Goal: Task Accomplishment & Management: Use online tool/utility

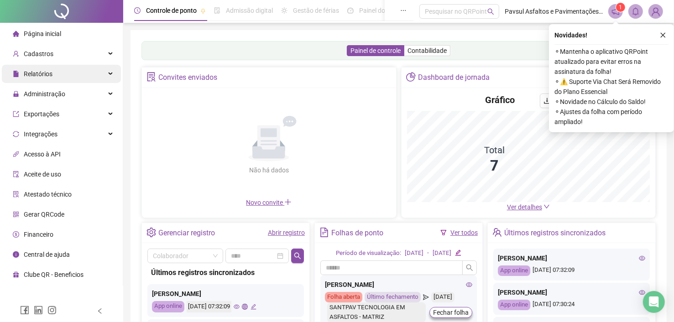
click at [42, 78] on span "Relatórios" at bounding box center [38, 73] width 29 height 7
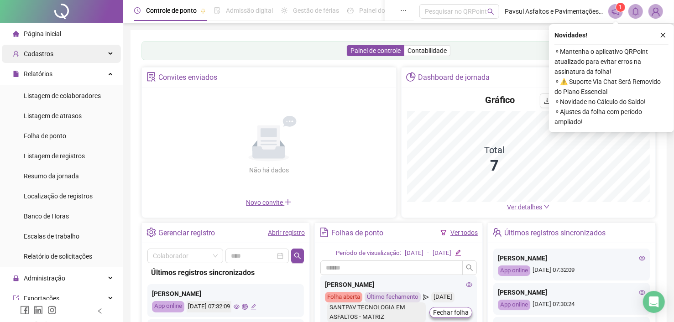
click at [32, 54] on span "Cadastros" at bounding box center [39, 53] width 30 height 7
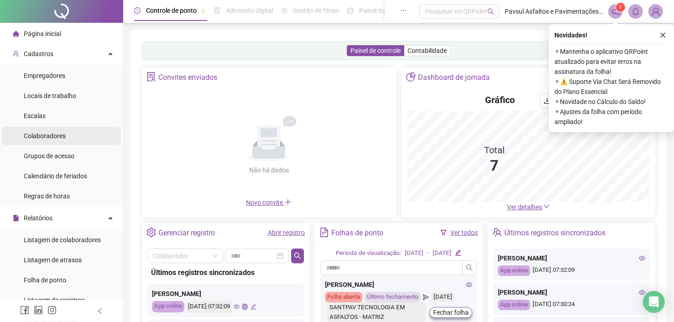
click at [51, 136] on span "Colaboradores" at bounding box center [45, 135] width 42 height 7
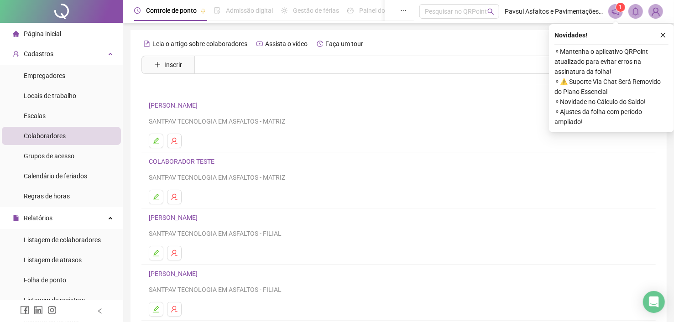
drag, startPoint x: 663, startPoint y: 34, endPoint x: 651, endPoint y: 46, distance: 17.1
click at [663, 35] on icon "close" at bounding box center [663, 35] width 6 height 6
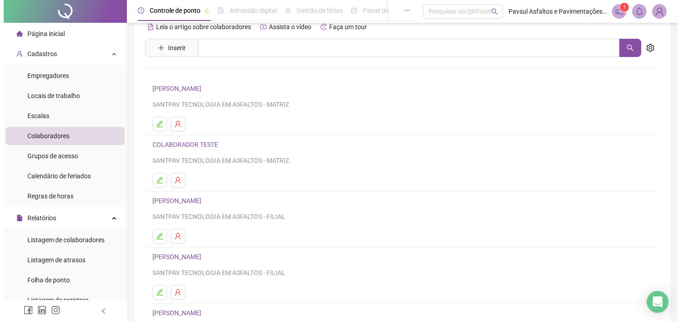
scroll to position [46, 0]
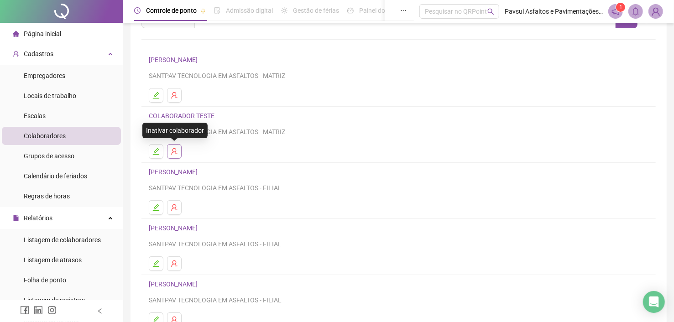
click at [171, 151] on icon "user-delete" at bounding box center [174, 151] width 7 height 7
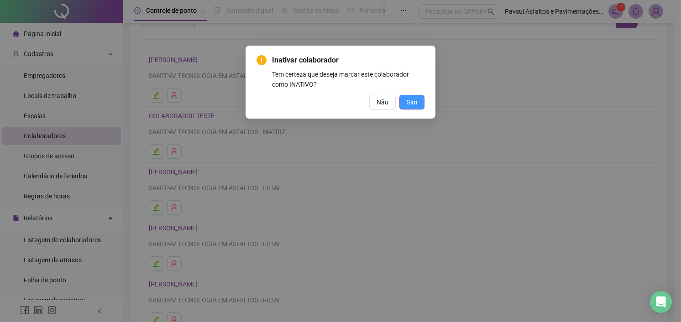
click at [413, 101] on span "Sim" at bounding box center [412, 102] width 11 height 10
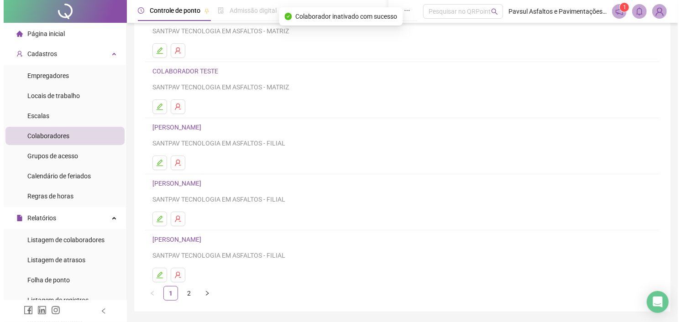
scroll to position [91, 0]
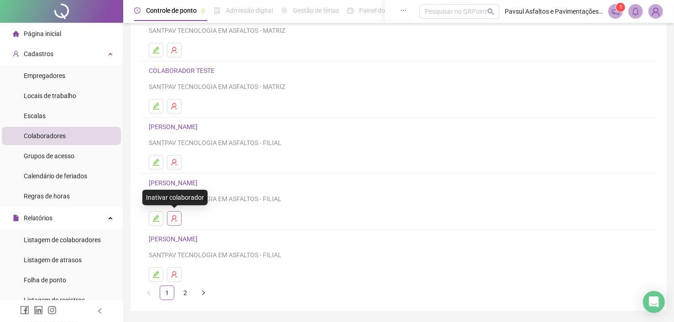
click at [175, 221] on button "button" at bounding box center [174, 218] width 15 height 15
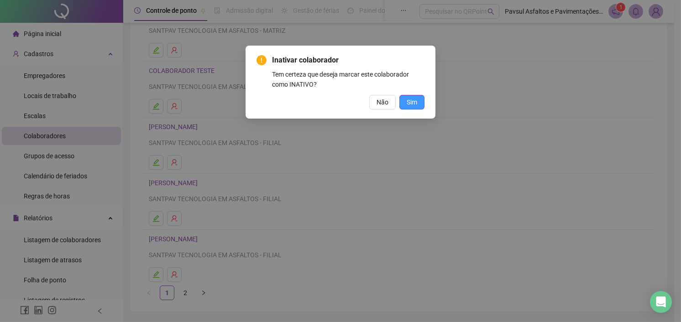
click at [410, 105] on span "Sim" at bounding box center [412, 102] width 11 height 10
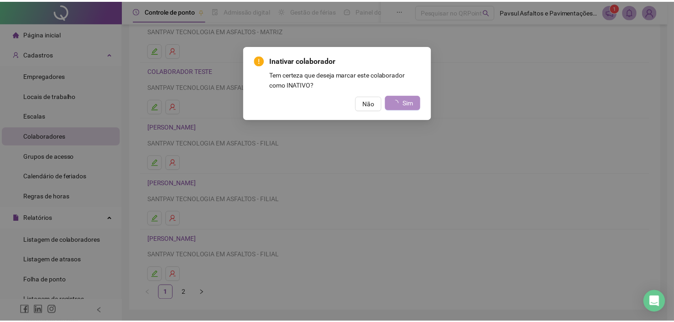
scroll to position [0, 0]
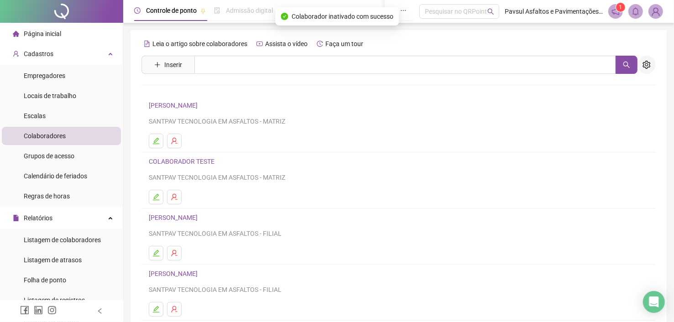
click at [646, 68] on icon "setting" at bounding box center [647, 65] width 8 height 8
click at [648, 63] on icon "setting" at bounding box center [647, 65] width 8 height 8
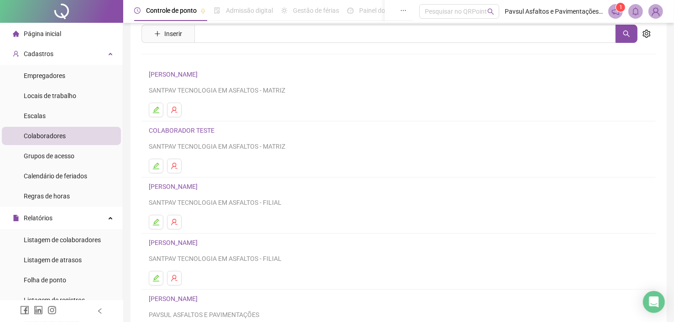
scroll to position [27, 0]
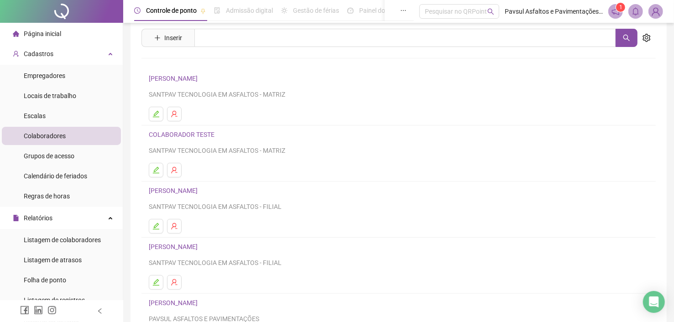
click at [161, 133] on link "COLABORADOR TESTE" at bounding box center [183, 134] width 68 height 7
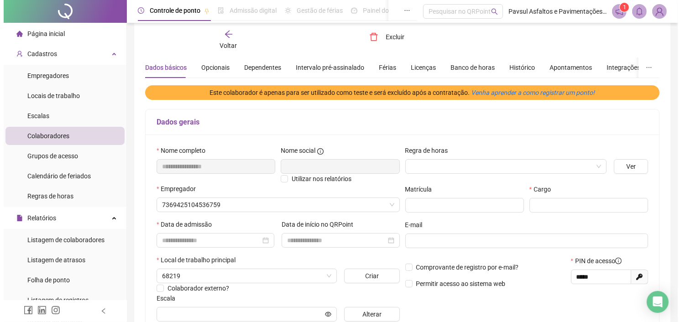
scroll to position [32, 0]
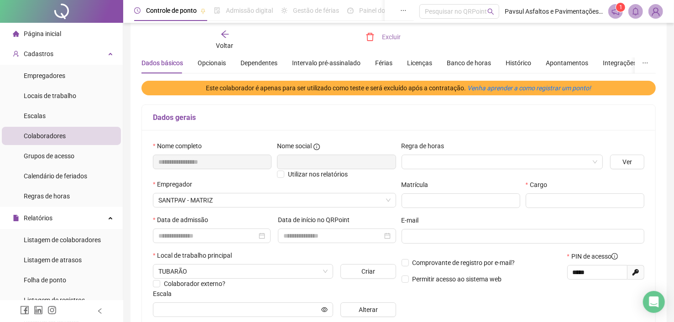
click at [379, 38] on button "Excluir" at bounding box center [383, 37] width 49 height 15
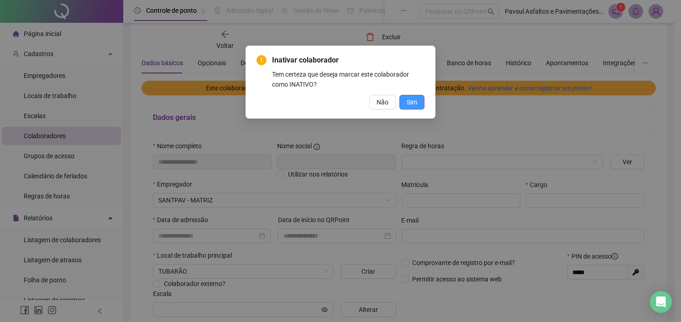
click at [416, 100] on span "Sim" at bounding box center [412, 102] width 11 height 10
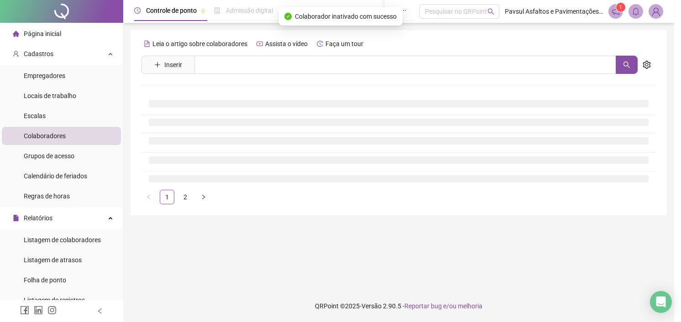
scroll to position [0, 0]
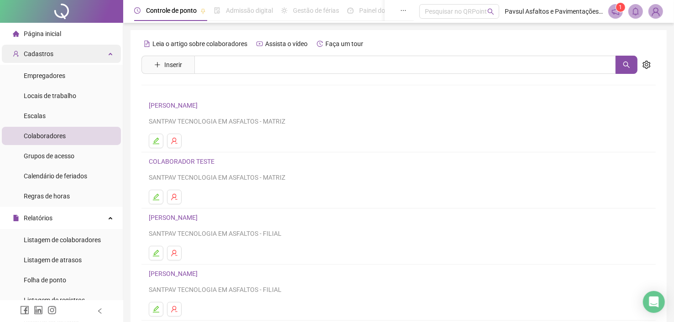
click at [44, 60] on span "Cadastros" at bounding box center [33, 54] width 41 height 18
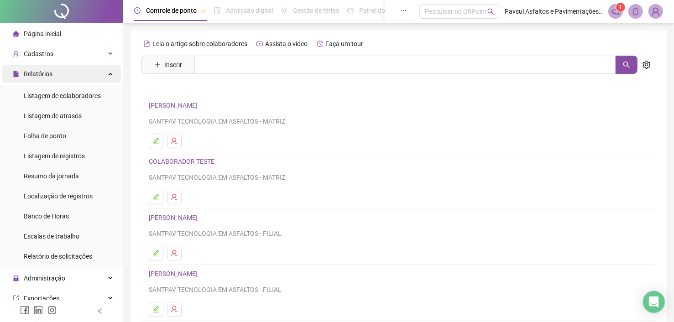
click at [39, 79] on span "Relatórios" at bounding box center [33, 74] width 40 height 18
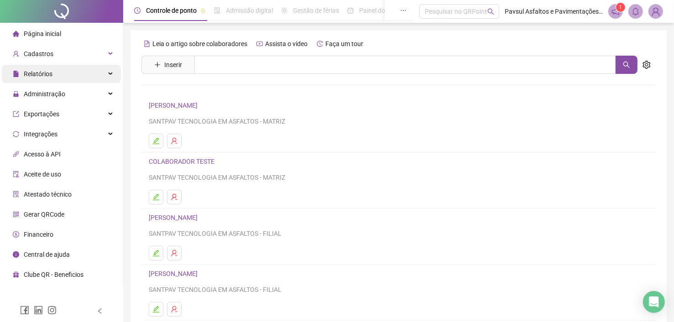
click at [39, 79] on span "Relatórios" at bounding box center [33, 74] width 40 height 18
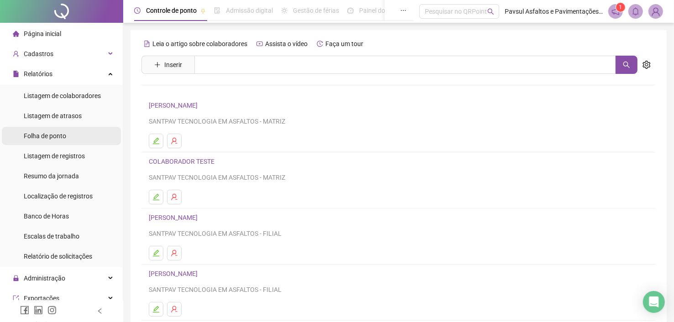
click at [50, 138] on span "Folha de ponto" at bounding box center [45, 135] width 42 height 7
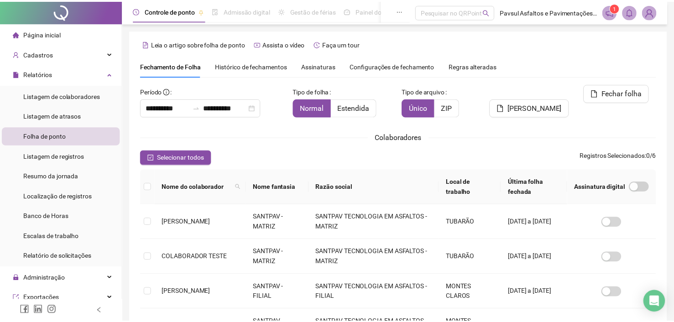
scroll to position [26, 0]
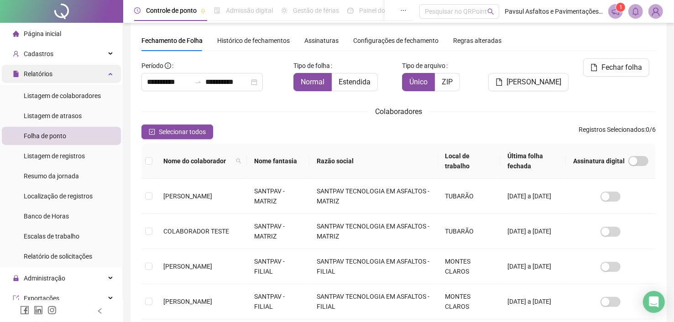
click at [41, 74] on span "Relatórios" at bounding box center [38, 73] width 29 height 7
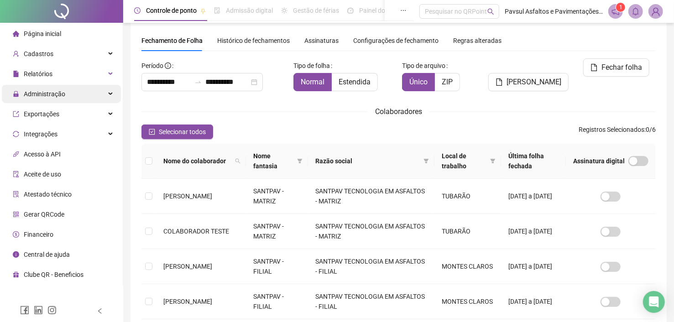
click at [49, 97] on span "Administração" at bounding box center [45, 93] width 42 height 7
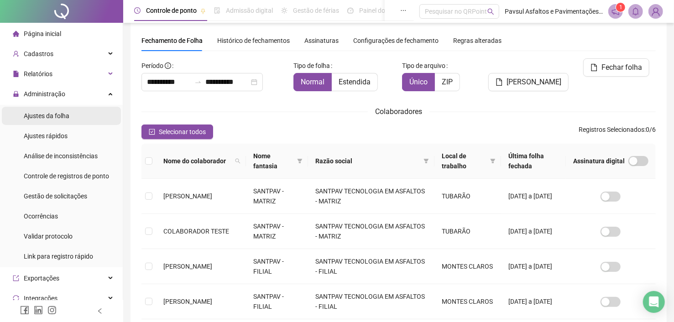
click at [54, 117] on span "Ajustes da folha" at bounding box center [47, 115] width 46 height 7
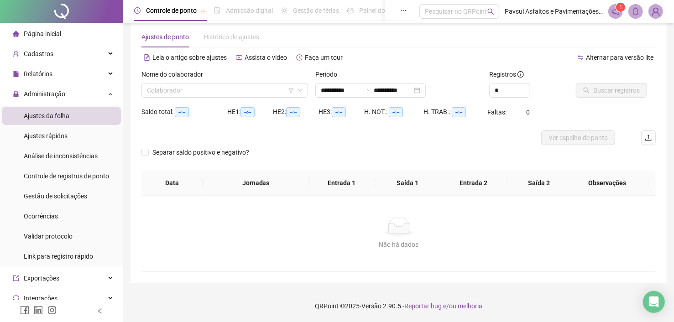
scroll to position [14, 0]
type input "**********"
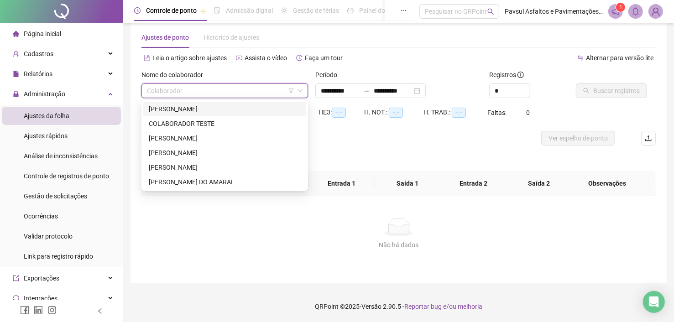
click at [181, 94] on input "search" at bounding box center [220, 91] width 147 height 14
click at [179, 105] on div "[PERSON_NAME]" at bounding box center [225, 109] width 152 height 10
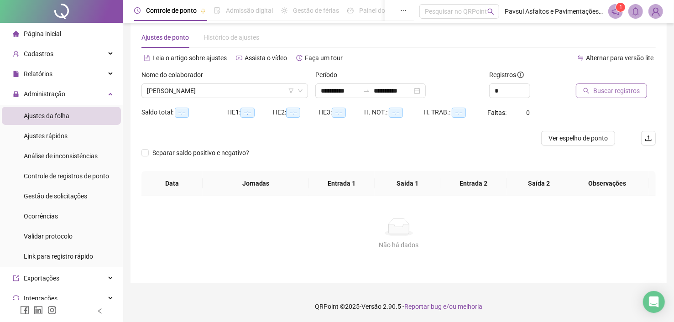
click at [596, 86] on span "Buscar registros" at bounding box center [617, 91] width 47 height 10
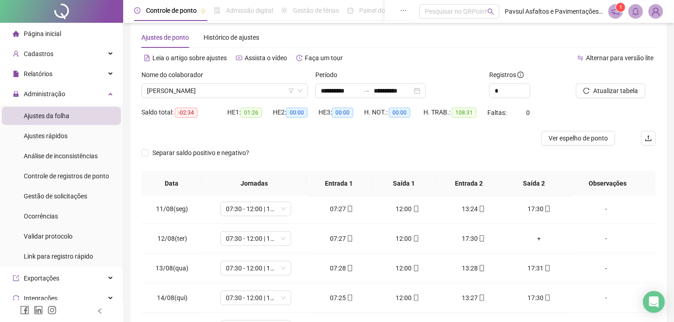
scroll to position [319, 0]
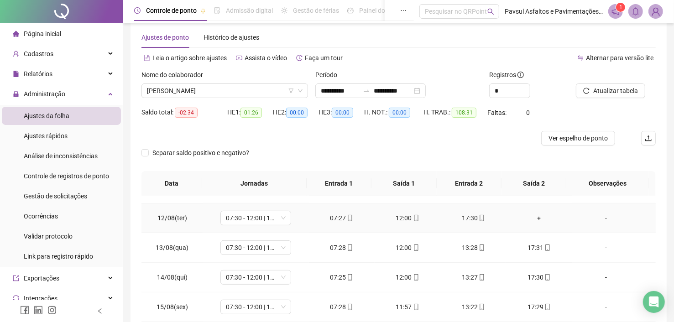
click at [532, 215] on div "+" at bounding box center [539, 218] width 51 height 10
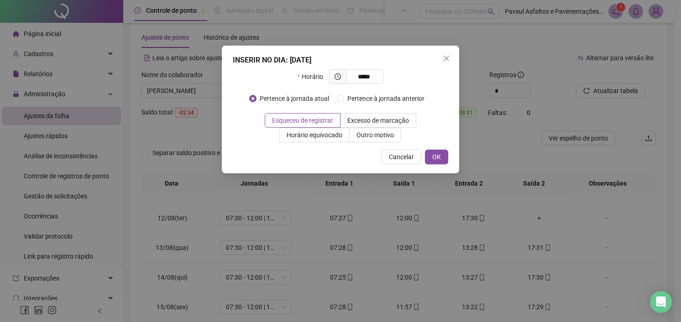
type input "*****"
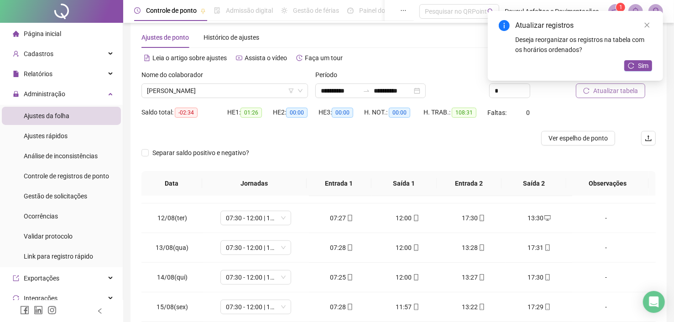
click at [597, 93] on span "Atualizar tabela" at bounding box center [616, 91] width 45 height 10
click at [636, 67] on button "Sim" at bounding box center [639, 65] width 28 height 11
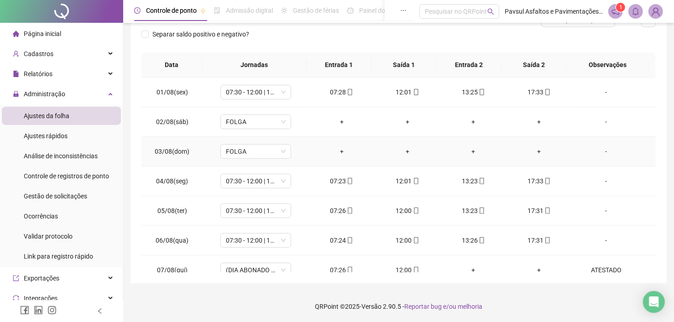
scroll to position [0, 0]
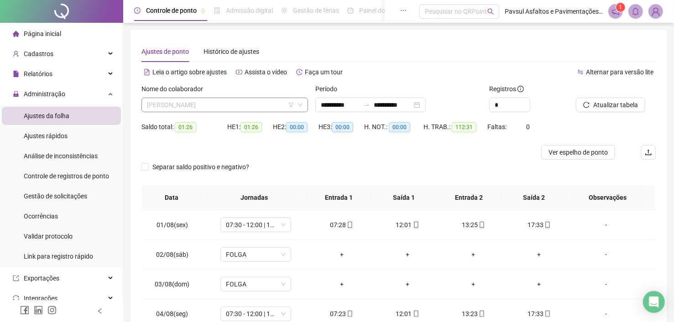
click at [241, 102] on span "[PERSON_NAME]" at bounding box center [225, 105] width 156 height 14
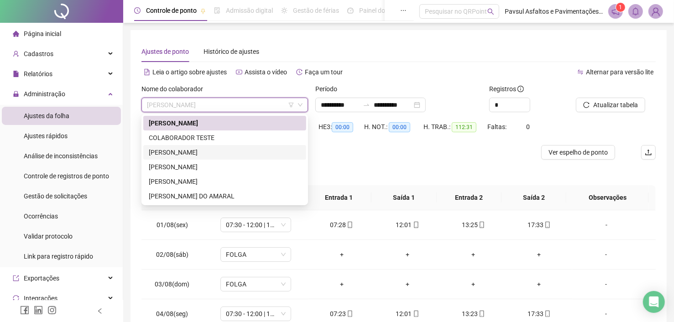
click at [211, 150] on div "[PERSON_NAME]" at bounding box center [225, 152] width 152 height 10
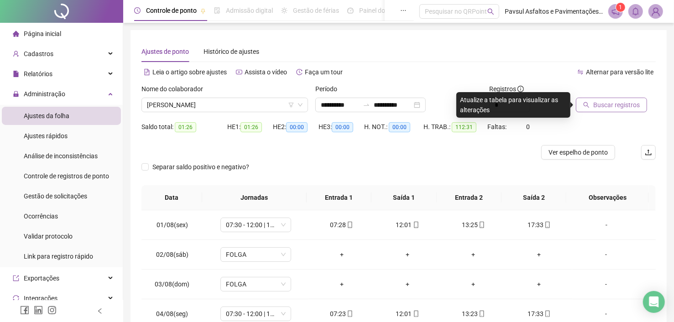
click at [602, 108] on span "Buscar registros" at bounding box center [617, 105] width 47 height 10
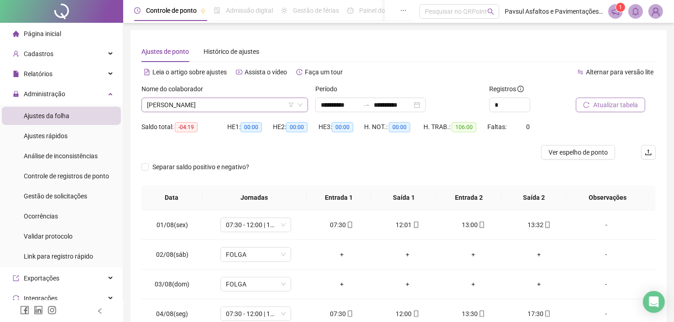
click at [176, 103] on span "[PERSON_NAME]" at bounding box center [225, 105] width 156 height 14
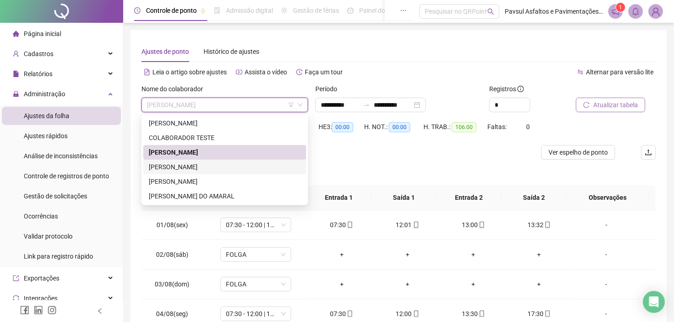
click at [163, 164] on div "[PERSON_NAME]" at bounding box center [225, 167] width 152 height 10
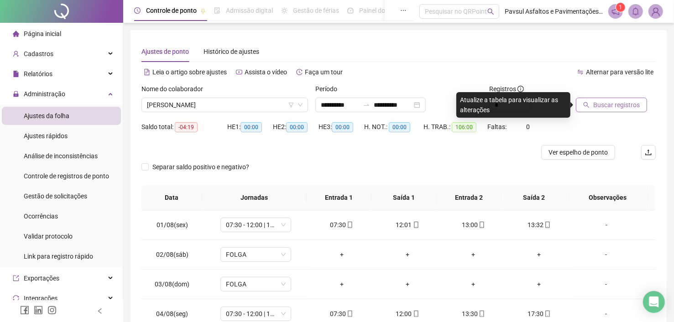
click at [590, 103] on icon "search" at bounding box center [587, 105] width 6 height 6
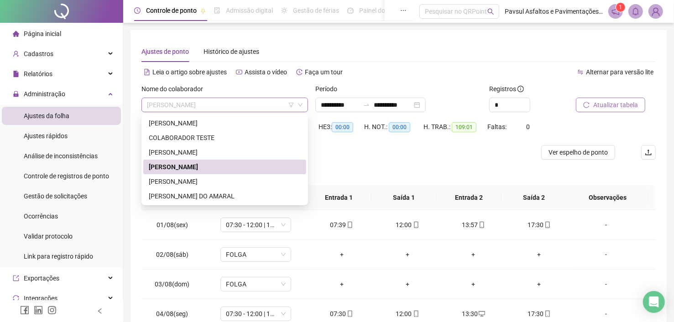
click at [211, 107] on span "[PERSON_NAME]" at bounding box center [225, 105] width 156 height 14
click at [184, 177] on div "[PERSON_NAME]" at bounding box center [225, 182] width 152 height 10
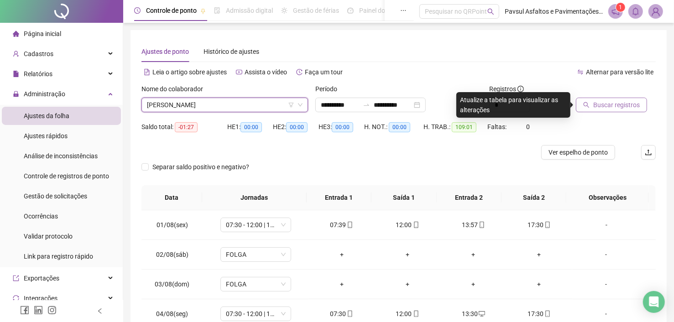
click at [615, 105] on span "Buscar registros" at bounding box center [617, 105] width 47 height 10
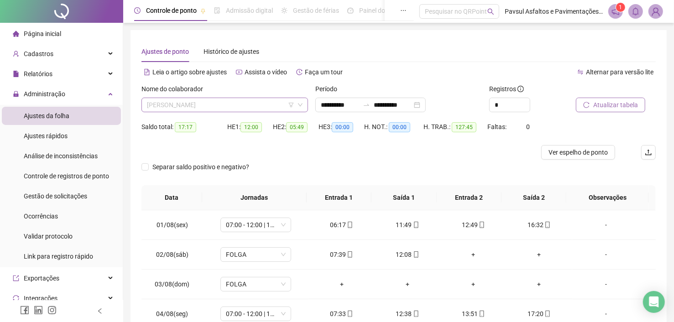
click at [236, 110] on span "[PERSON_NAME]" at bounding box center [225, 105] width 156 height 14
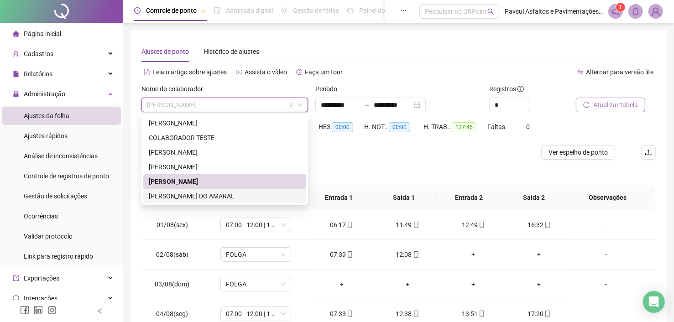
click at [222, 194] on div "[PERSON_NAME] DO AMARAL" at bounding box center [225, 196] width 152 height 10
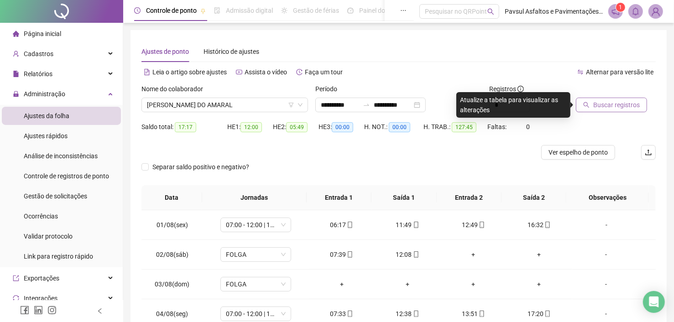
click at [628, 102] on span "Buscar registros" at bounding box center [617, 105] width 47 height 10
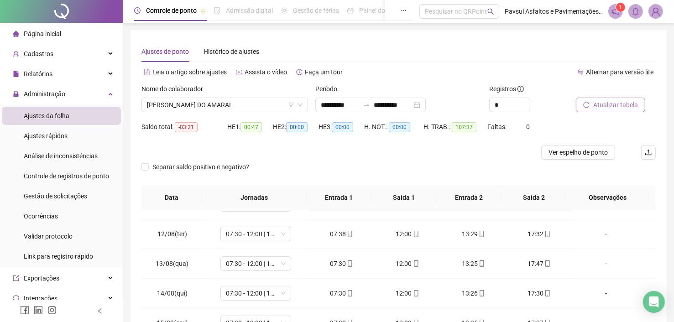
scroll to position [319, 0]
click at [535, 262] on div "17:47" at bounding box center [539, 262] width 51 height 10
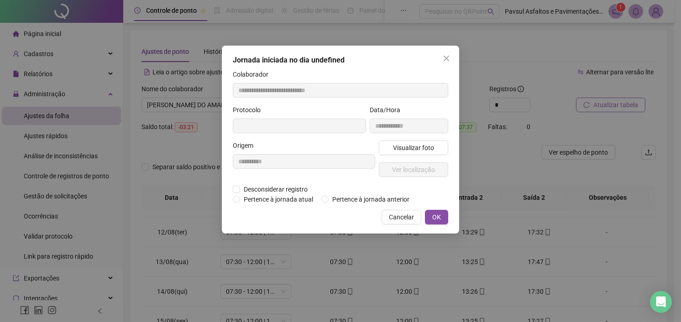
type input "**********"
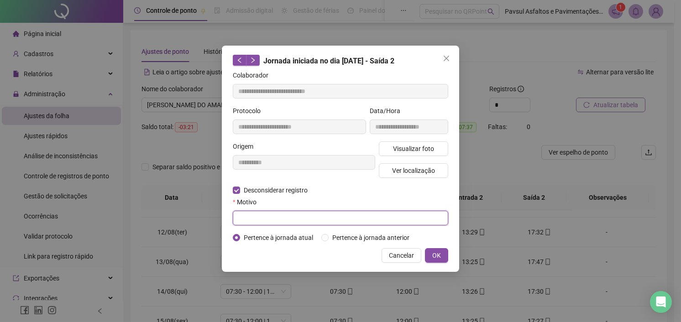
click at [277, 218] on input "text" at bounding box center [341, 218] width 216 height 15
type input "****"
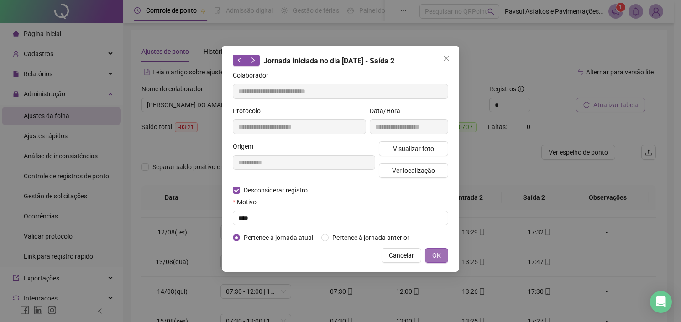
click at [432, 254] on span "OK" at bounding box center [436, 256] width 9 height 10
click at [437, 257] on span "OK" at bounding box center [436, 256] width 9 height 10
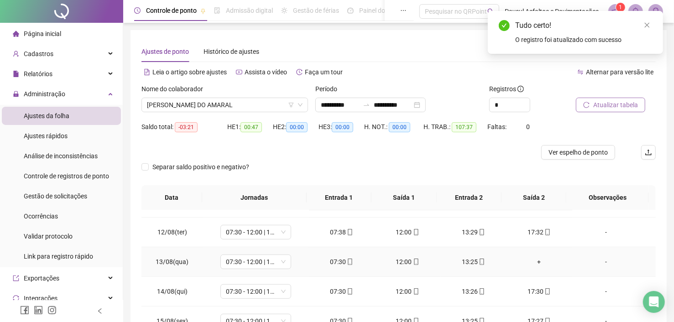
click at [528, 263] on div "+" at bounding box center [539, 262] width 51 height 10
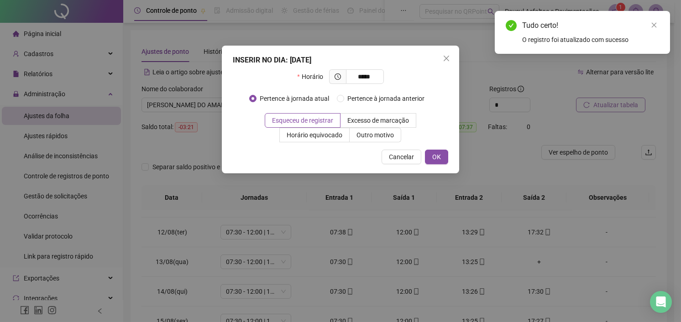
type input "*****"
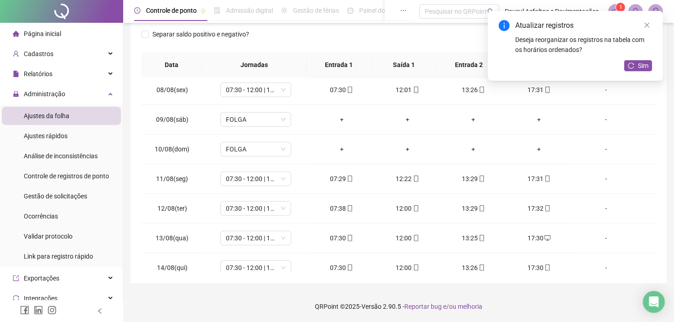
scroll to position [184, 0]
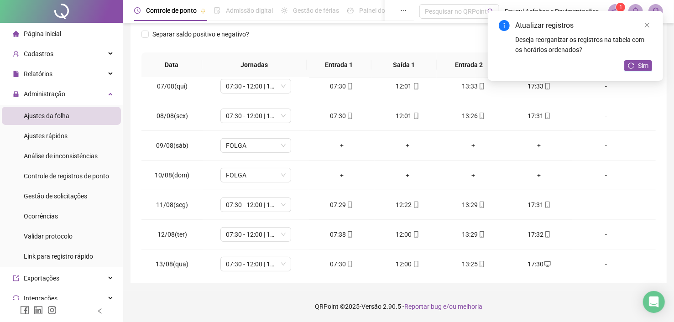
drag, startPoint x: 632, startPoint y: 68, endPoint x: 632, endPoint y: 83, distance: 14.6
click at [632, 68] on icon "reload" at bounding box center [631, 66] width 6 height 6
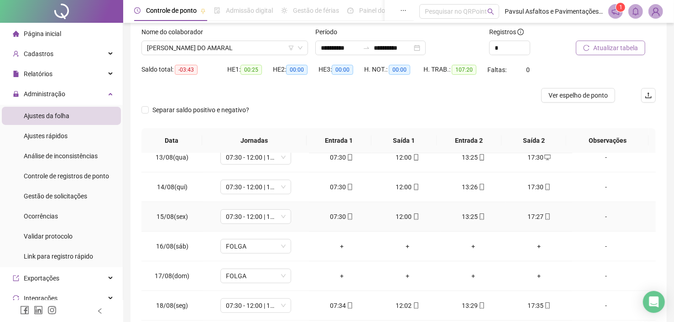
scroll to position [133, 0]
